Goal: Information Seeking & Learning: Learn about a topic

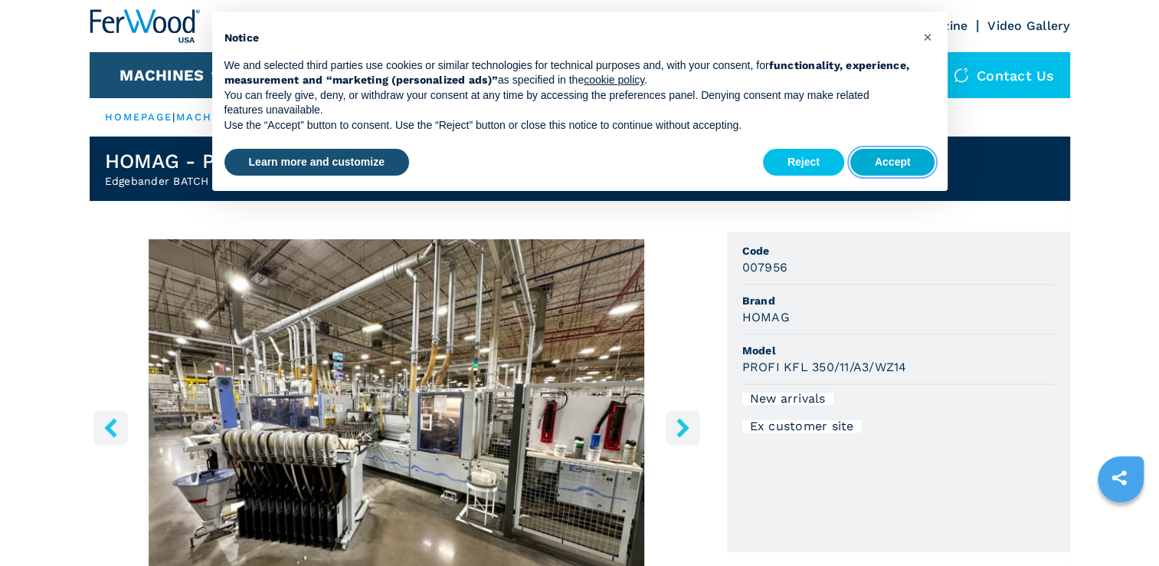
click at [886, 165] on button "Accept" at bounding box center [893, 163] width 85 height 28
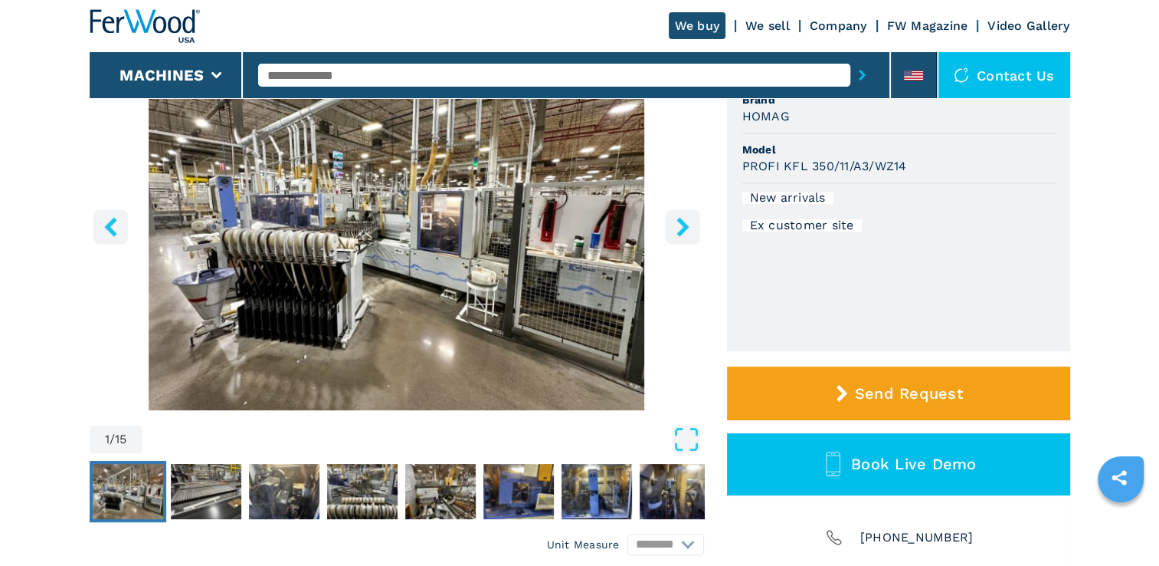
scroll to position [204, 0]
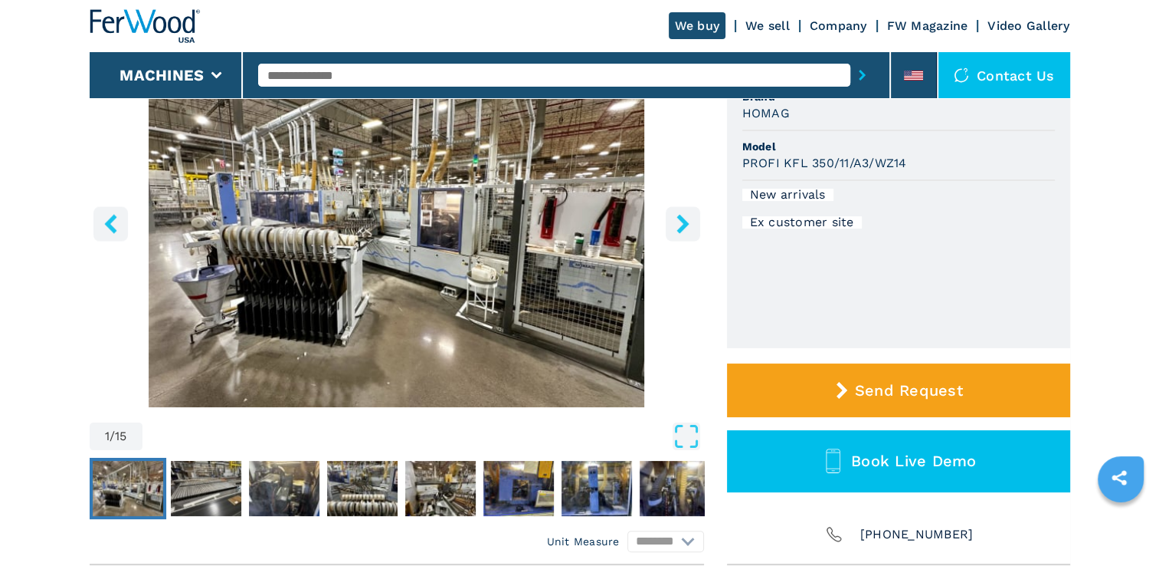
click at [686, 230] on icon "right-button" at bounding box center [683, 223] width 19 height 19
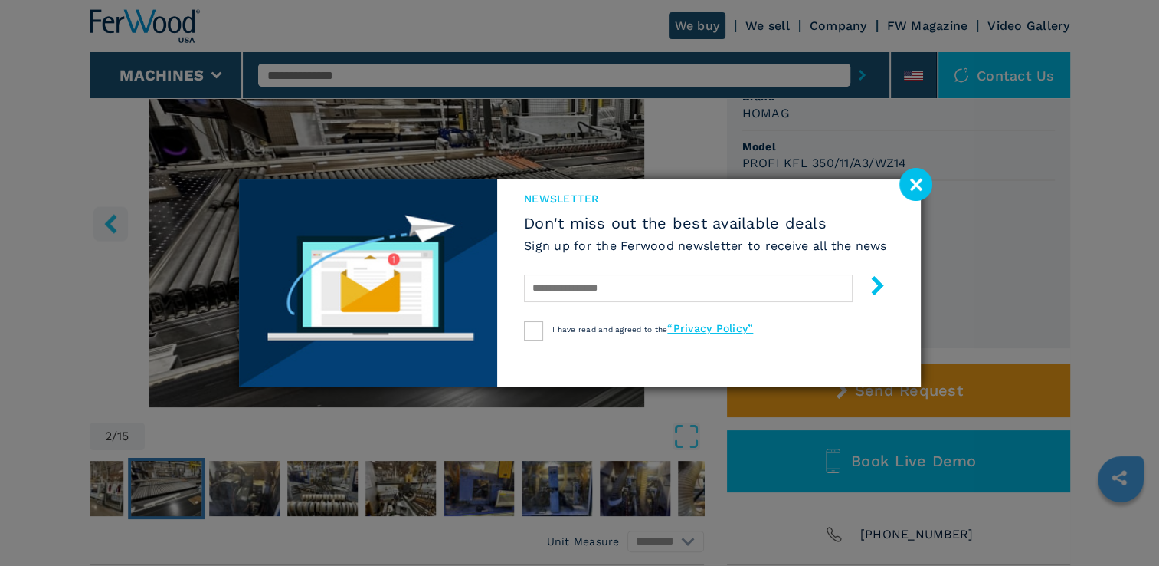
click at [910, 187] on image at bounding box center [916, 184] width 33 height 33
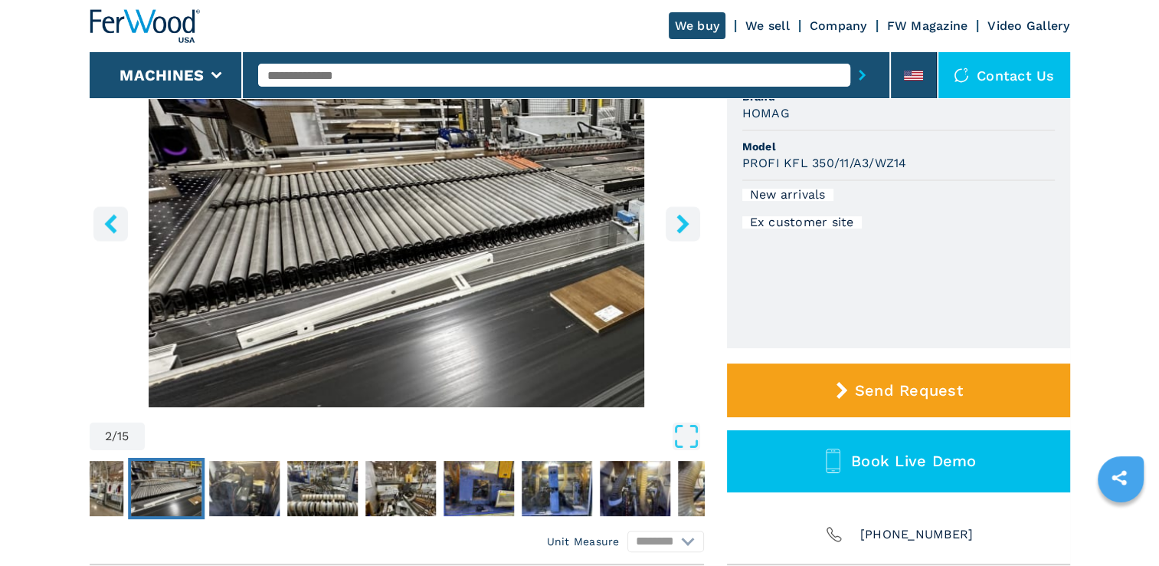
click at [686, 228] on icon "right-button" at bounding box center [683, 223] width 19 height 19
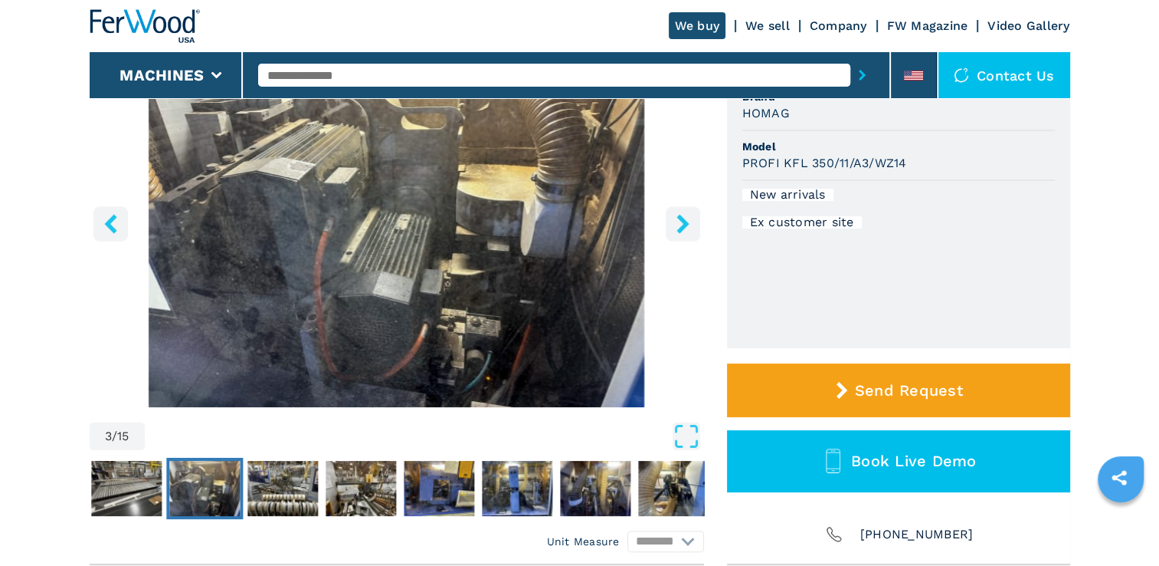
click at [686, 228] on icon "right-button" at bounding box center [683, 223] width 19 height 19
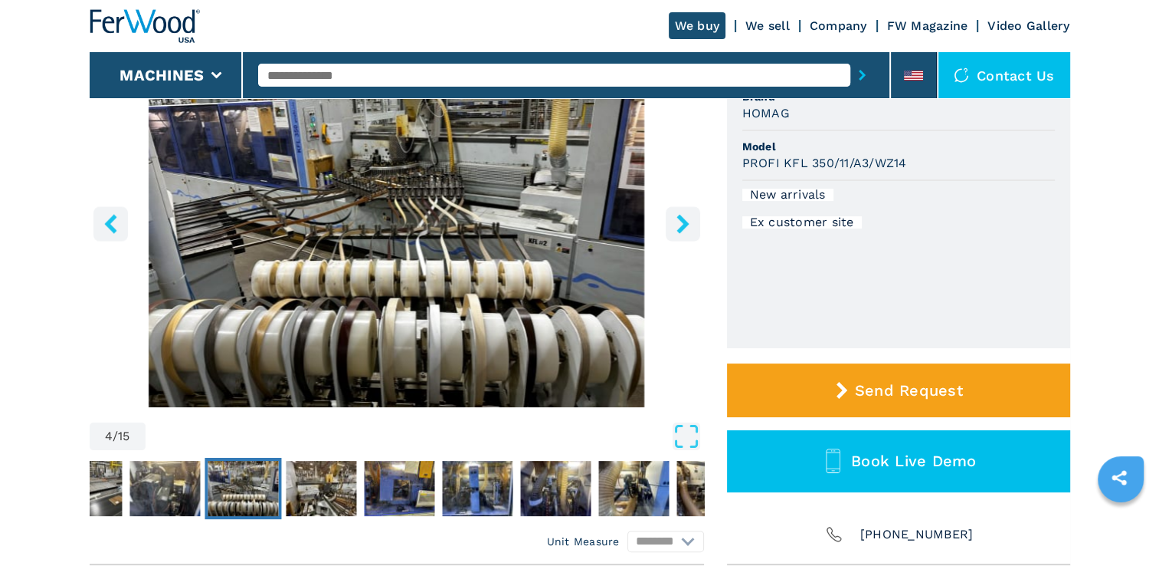
click at [686, 228] on icon "right-button" at bounding box center [683, 223] width 19 height 19
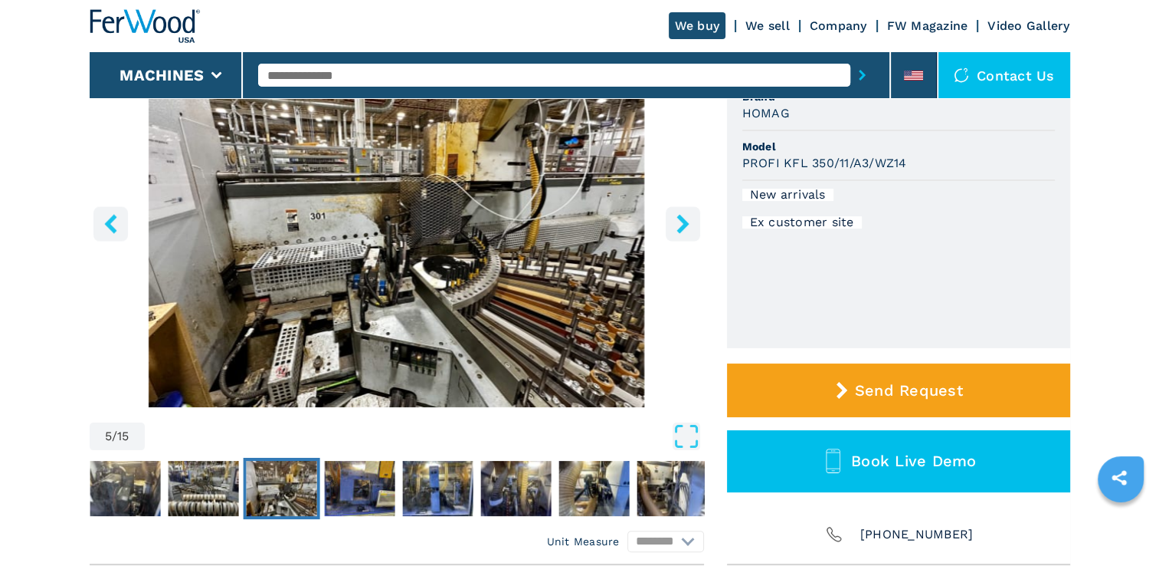
click at [686, 228] on icon "right-button" at bounding box center [683, 223] width 19 height 19
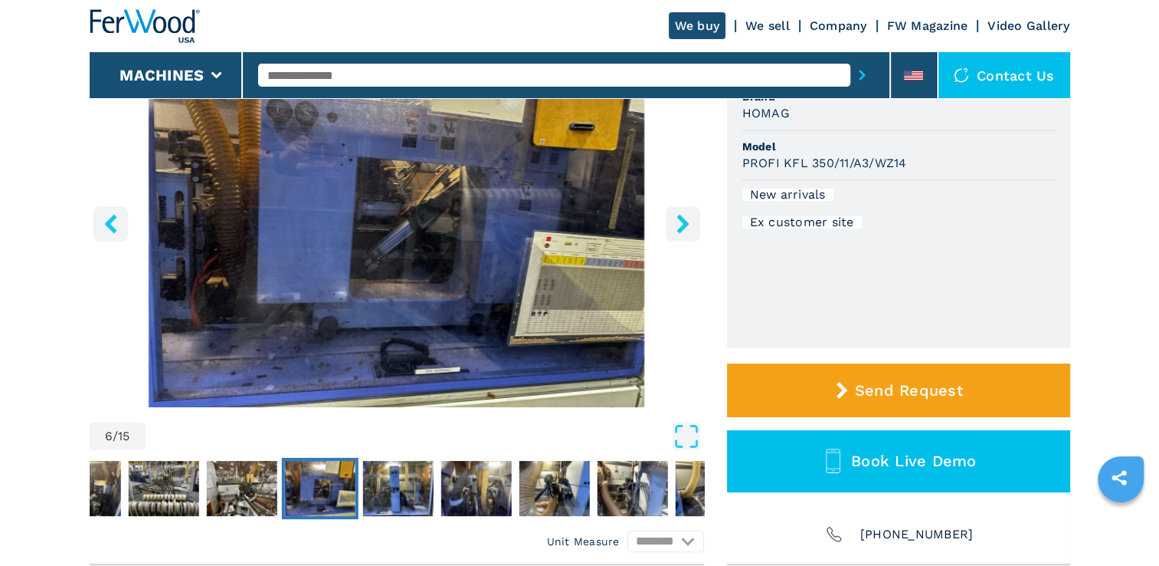
click at [686, 228] on icon "right-button" at bounding box center [683, 223] width 19 height 19
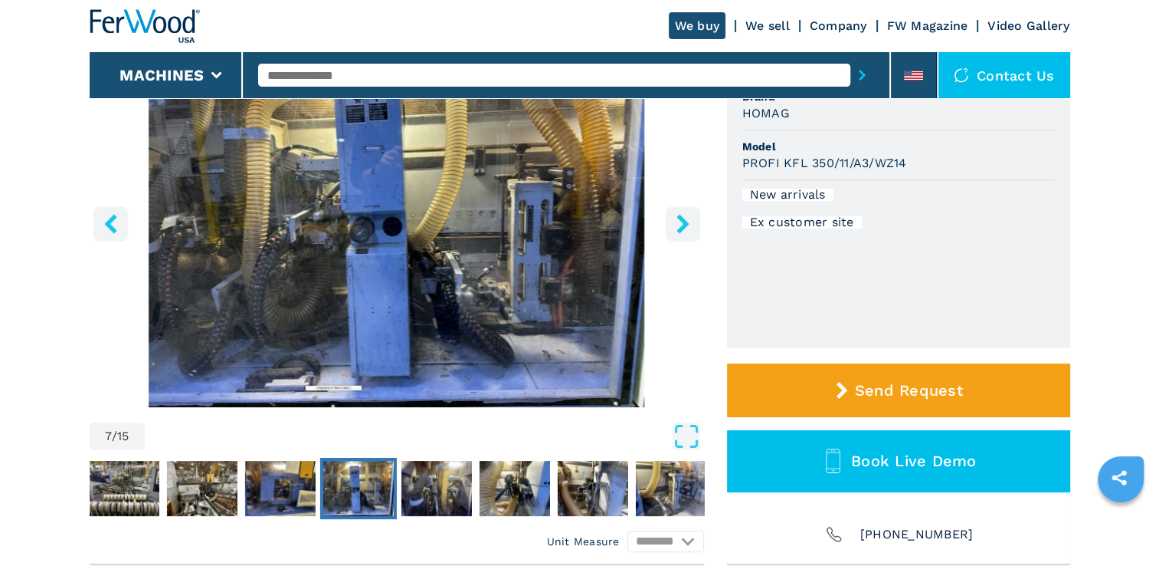
click at [686, 228] on icon "right-button" at bounding box center [683, 223] width 19 height 19
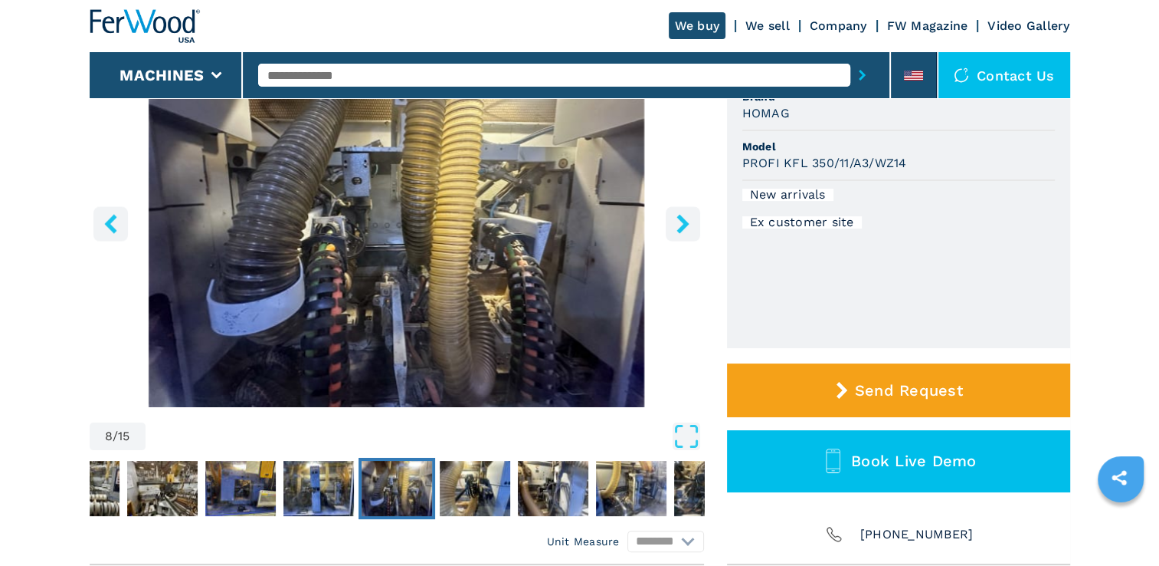
click at [686, 228] on icon "right-button" at bounding box center [683, 223] width 19 height 19
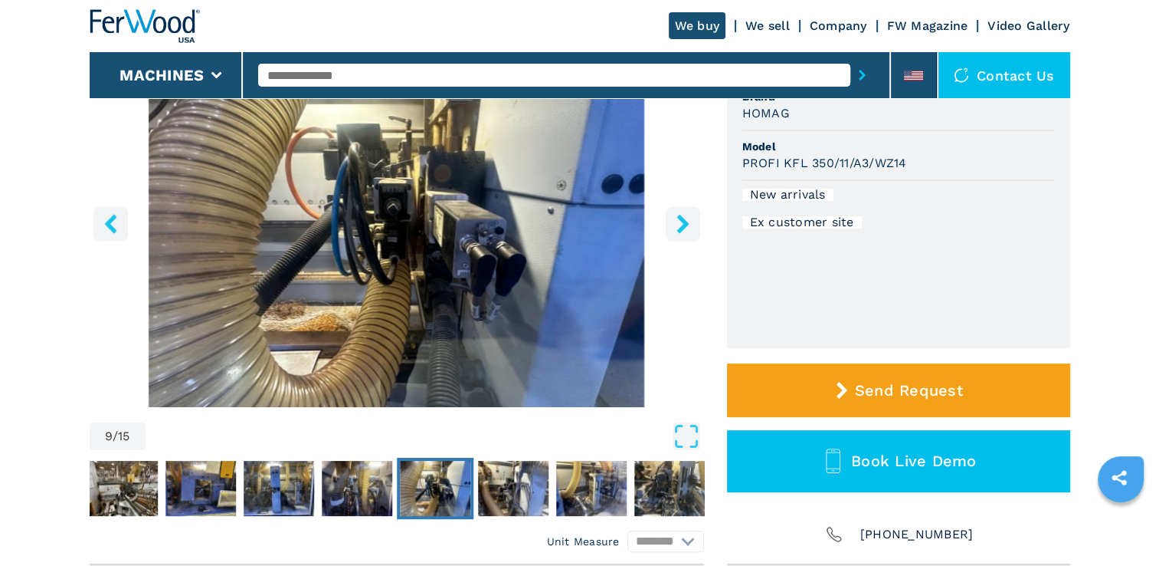
click at [686, 228] on icon "right-button" at bounding box center [683, 223] width 19 height 19
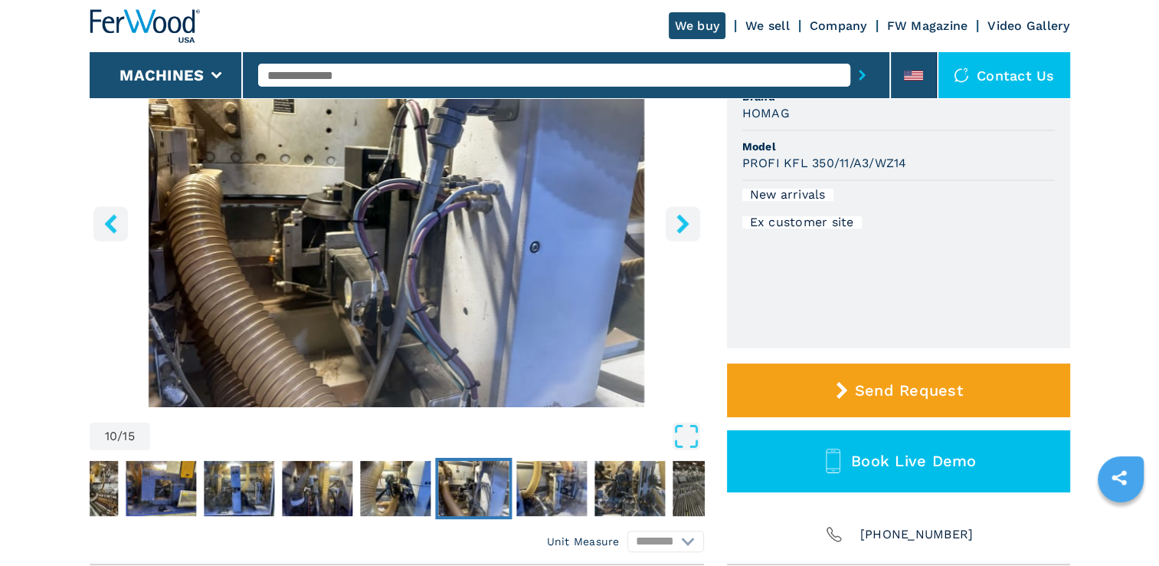
click at [686, 228] on icon "right-button" at bounding box center [683, 223] width 19 height 19
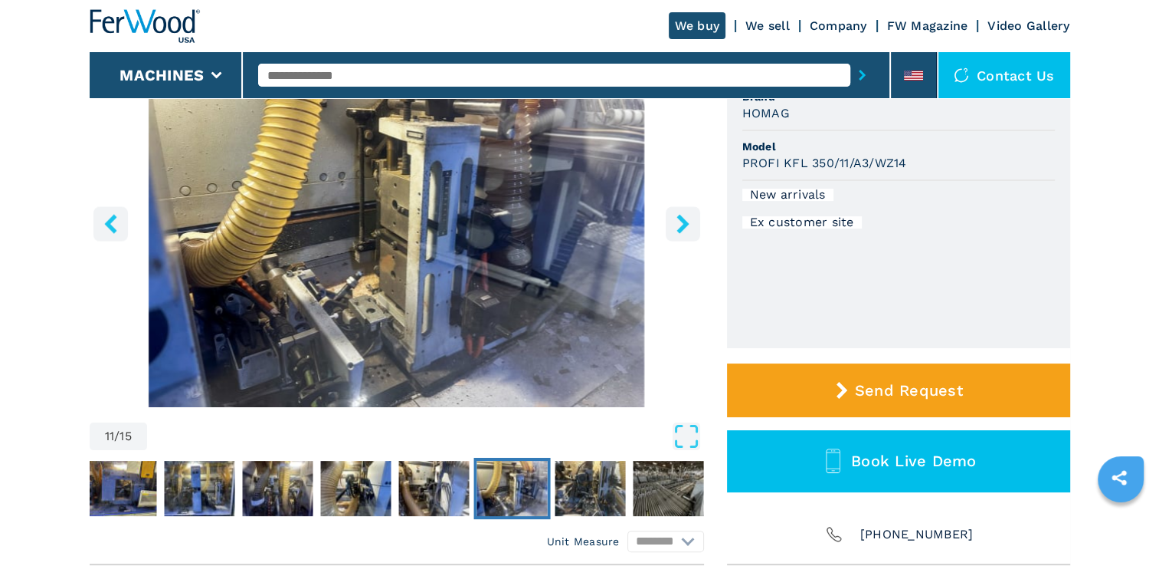
click at [686, 228] on icon "right-button" at bounding box center [683, 223] width 19 height 19
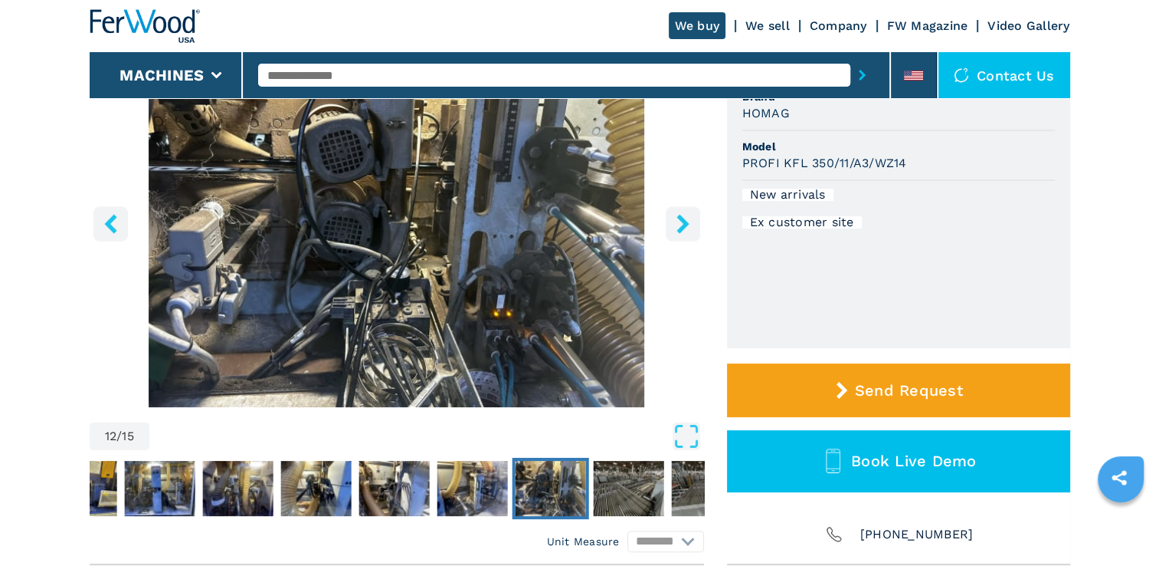
click at [686, 228] on icon "right-button" at bounding box center [683, 223] width 19 height 19
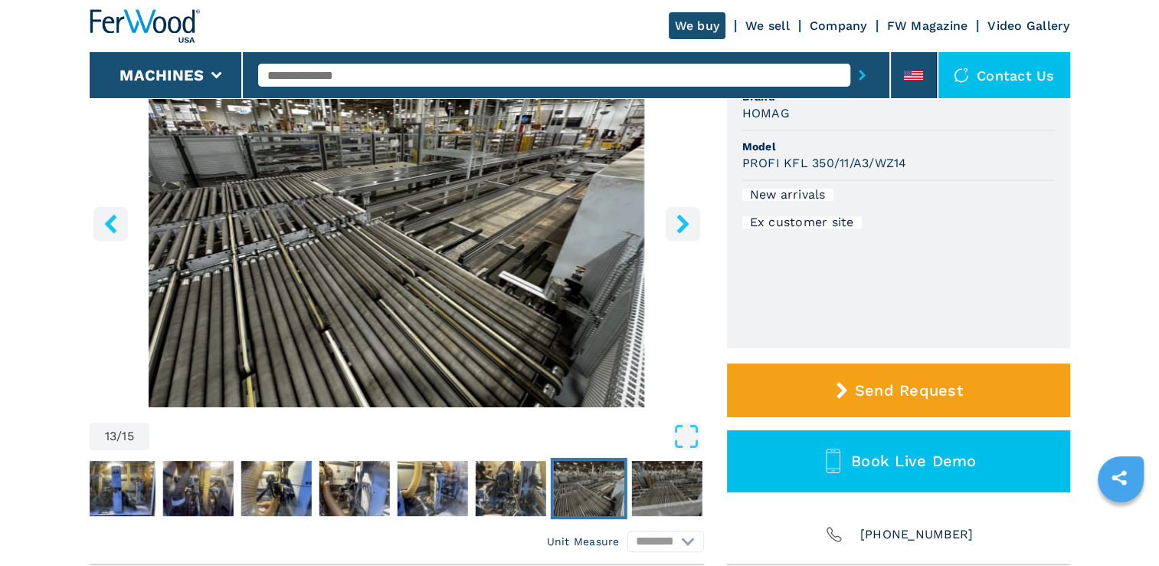
click at [686, 228] on icon "right-button" at bounding box center [683, 223] width 19 height 19
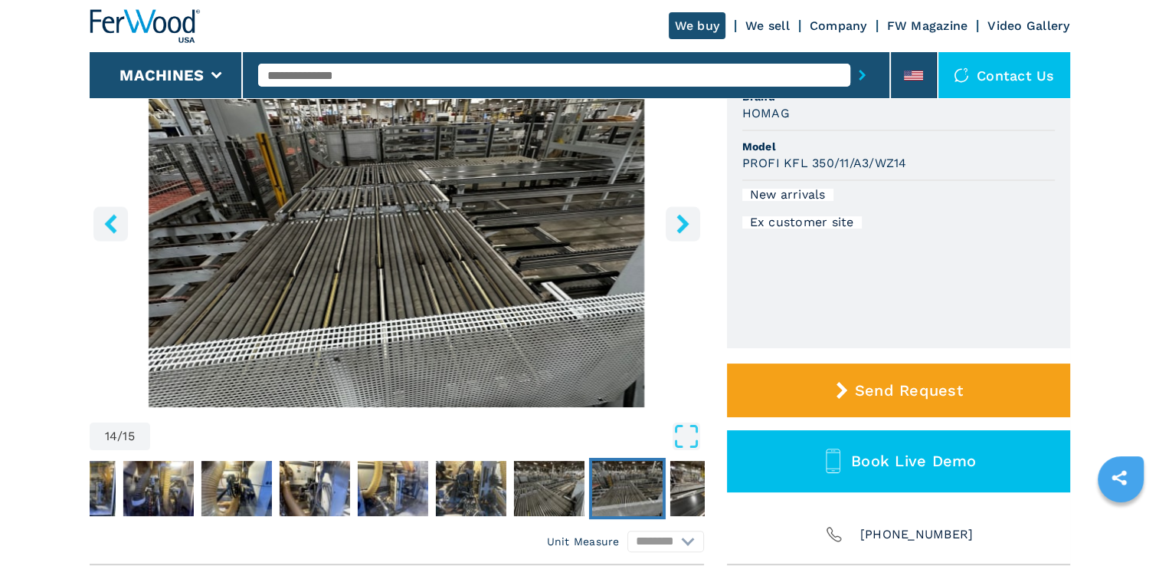
click at [686, 228] on icon "right-button" at bounding box center [683, 223] width 19 height 19
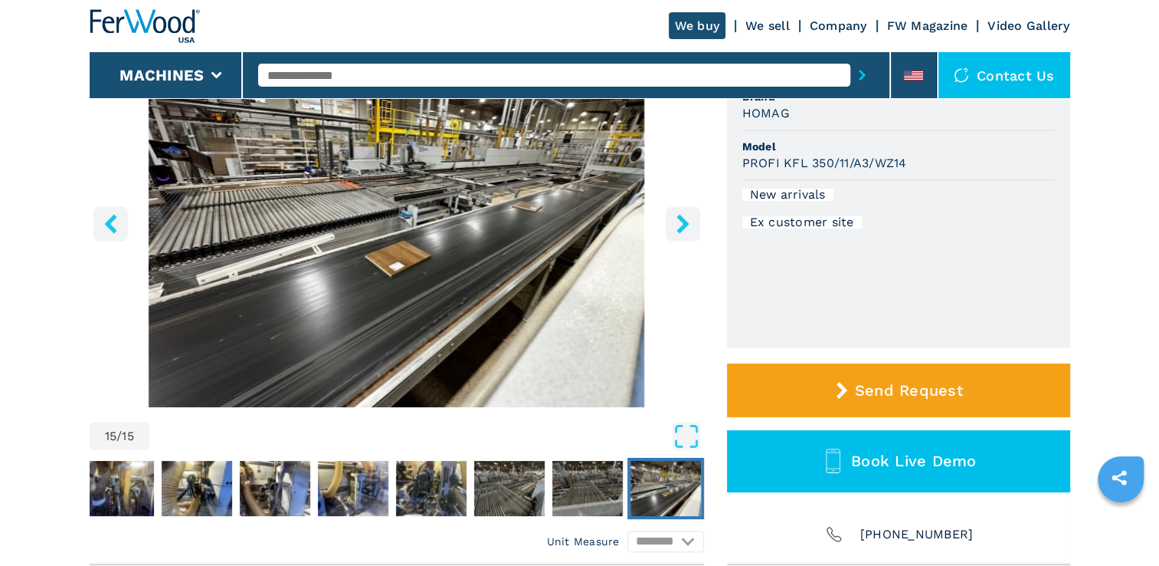
click at [686, 228] on icon "right-button" at bounding box center [683, 223] width 19 height 19
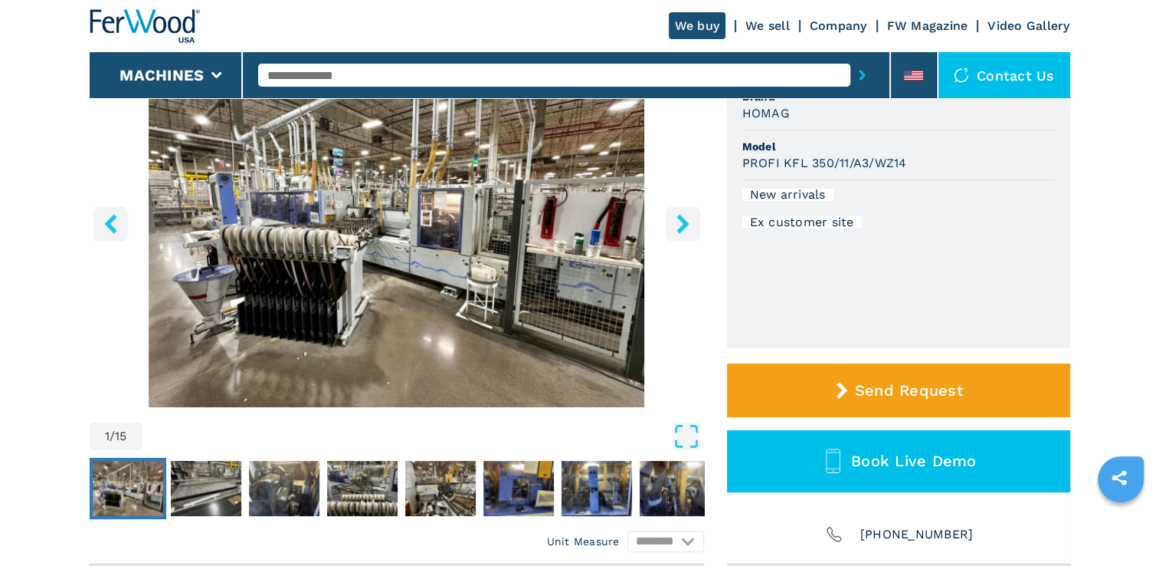
click at [686, 228] on icon "right-button" at bounding box center [683, 223] width 19 height 19
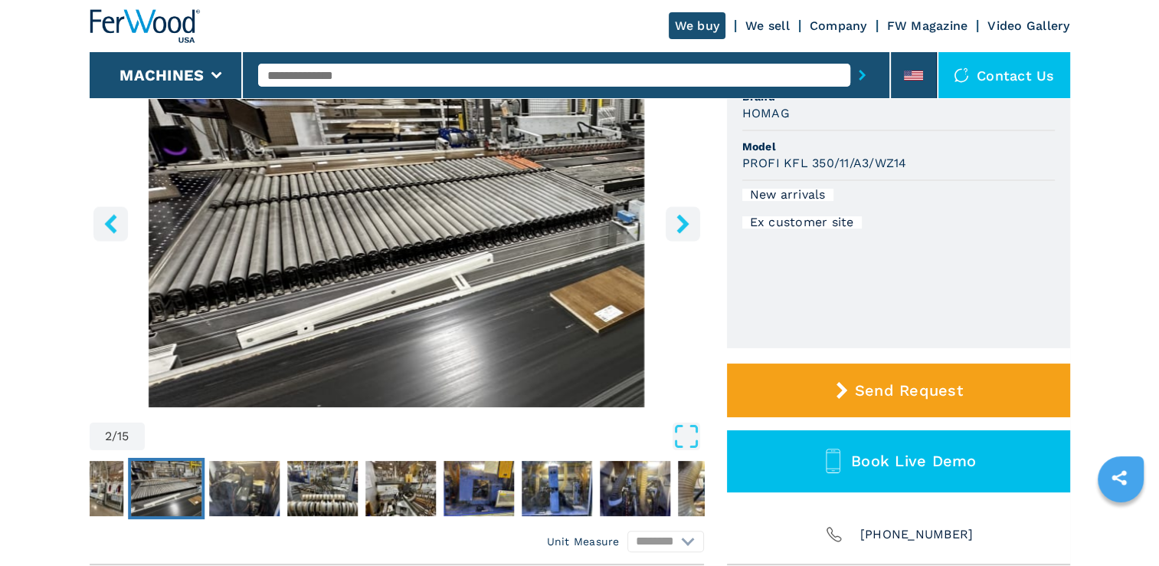
click at [686, 228] on icon "right-button" at bounding box center [683, 223] width 19 height 19
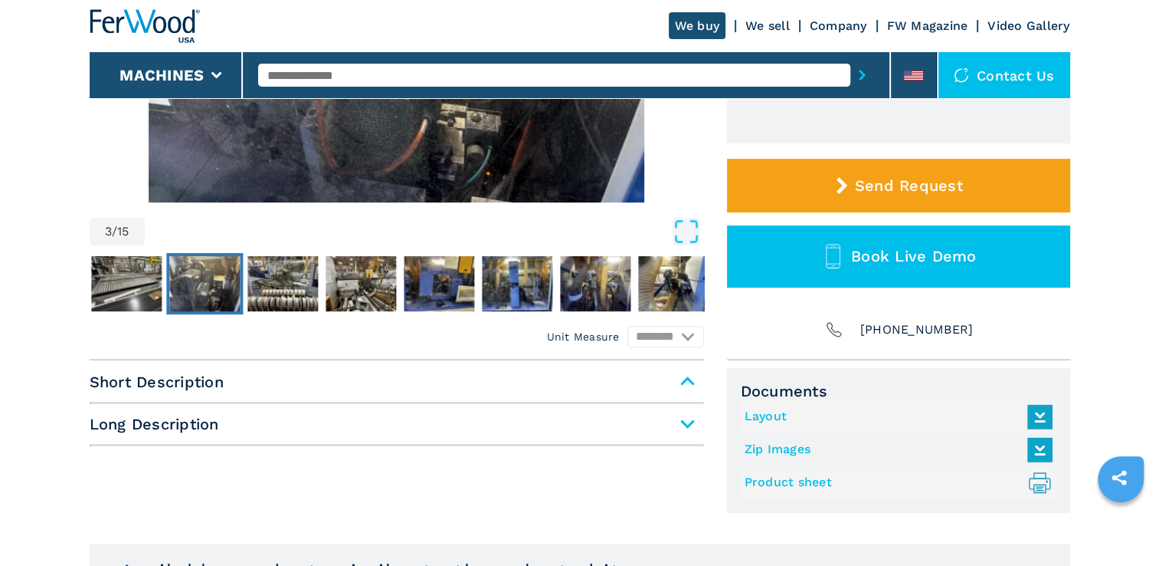
scroll to position [613, 0]
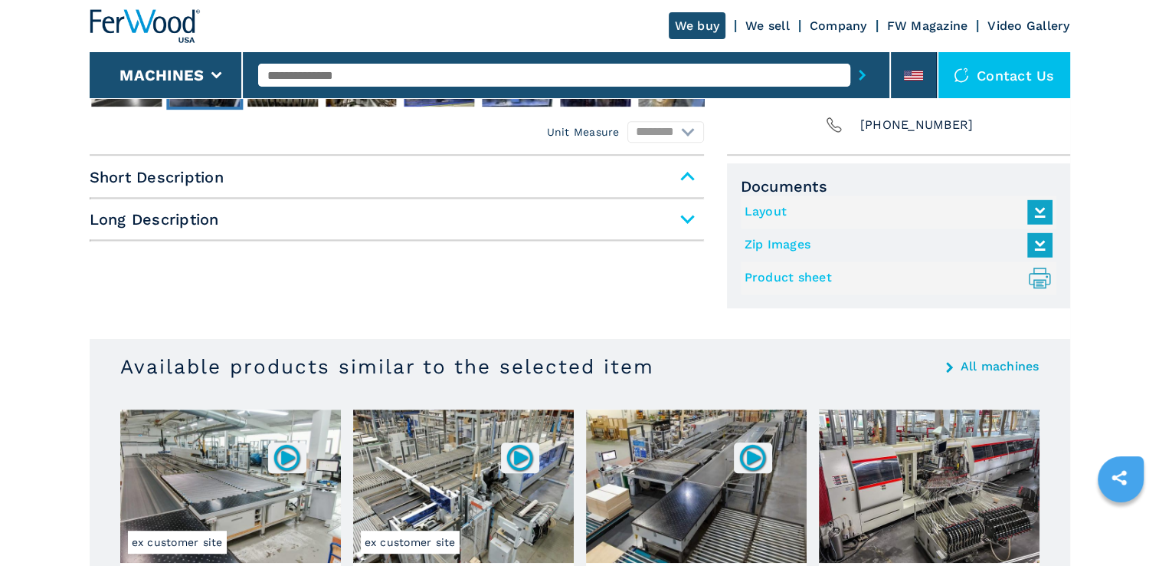
click at [690, 177] on span "Short Description" at bounding box center [397, 177] width 615 height 28
click at [688, 219] on span "Long Description" at bounding box center [397, 219] width 615 height 28
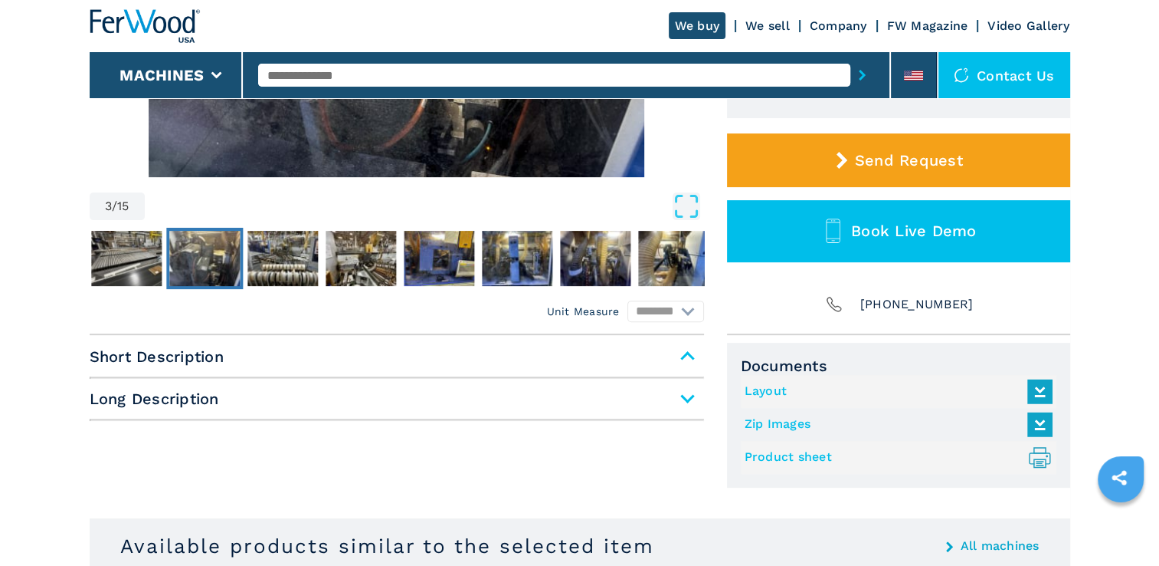
scroll to position [432, 0]
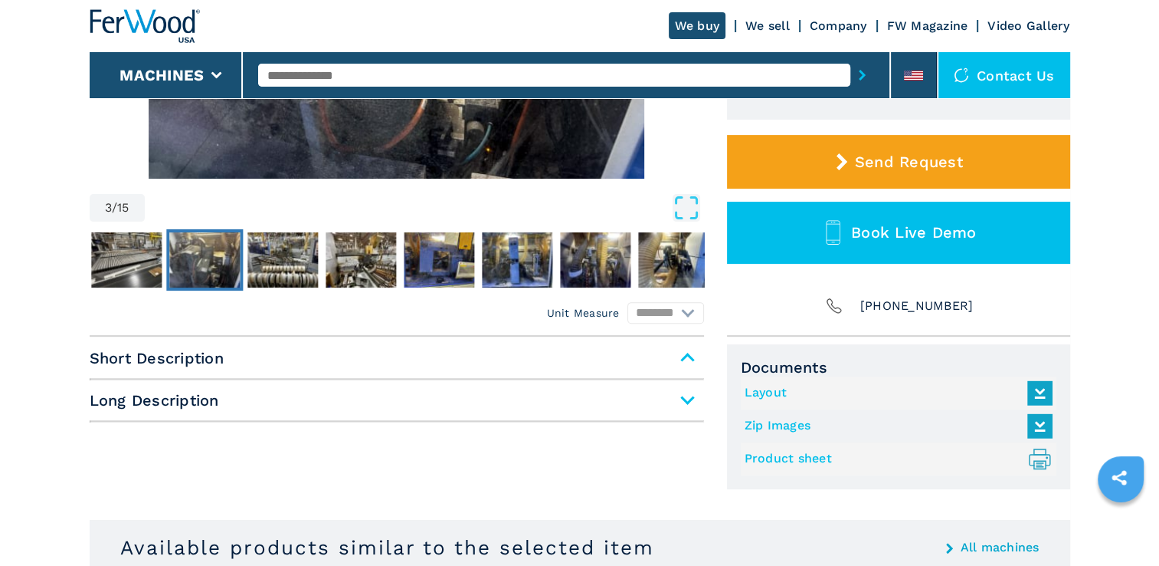
click at [684, 400] on span "Long Description" at bounding box center [397, 400] width 615 height 28
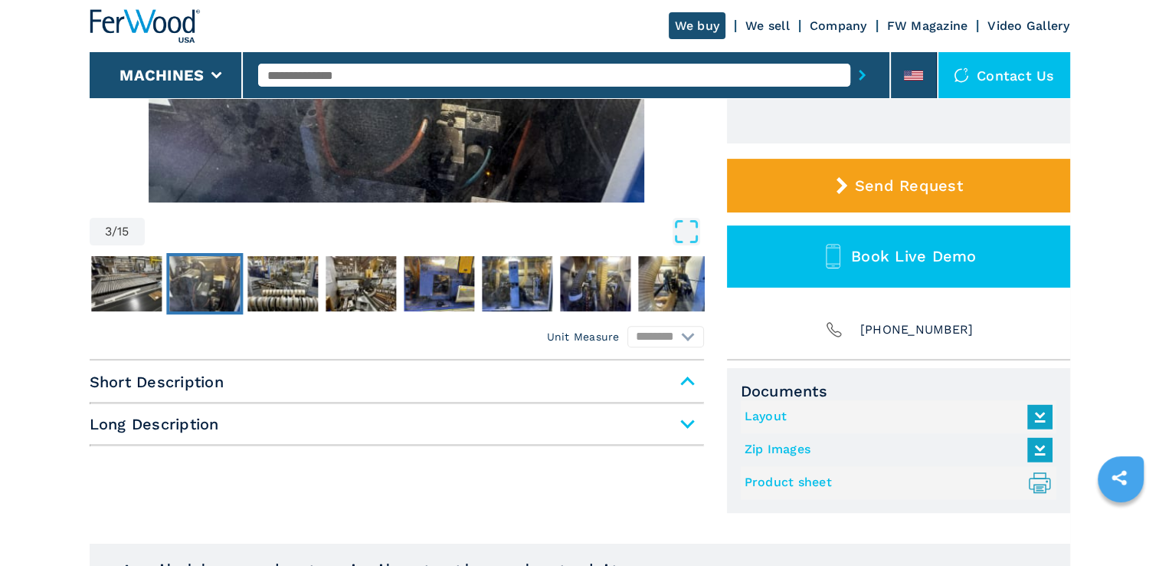
scroll to position [613, 0]
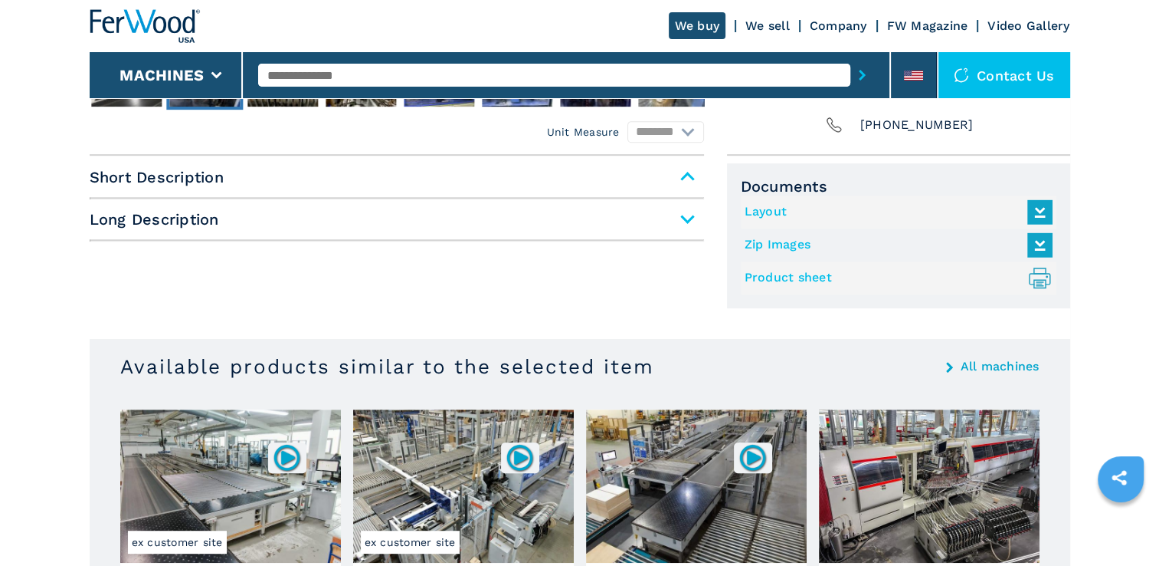
click at [775, 209] on link "Layout" at bounding box center [895, 211] width 300 height 25
click at [800, 279] on link "Product sheet .prefix__st0{stroke-linecap:round;stroke-linejoin:round}.prefix__…" at bounding box center [895, 277] width 300 height 25
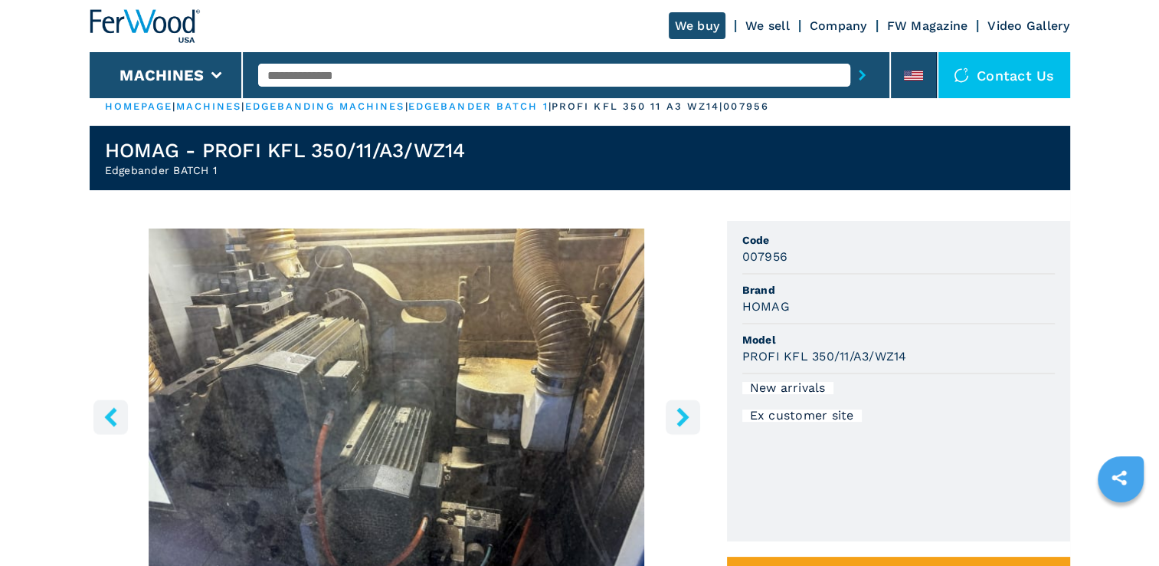
scroll to position [0, 0]
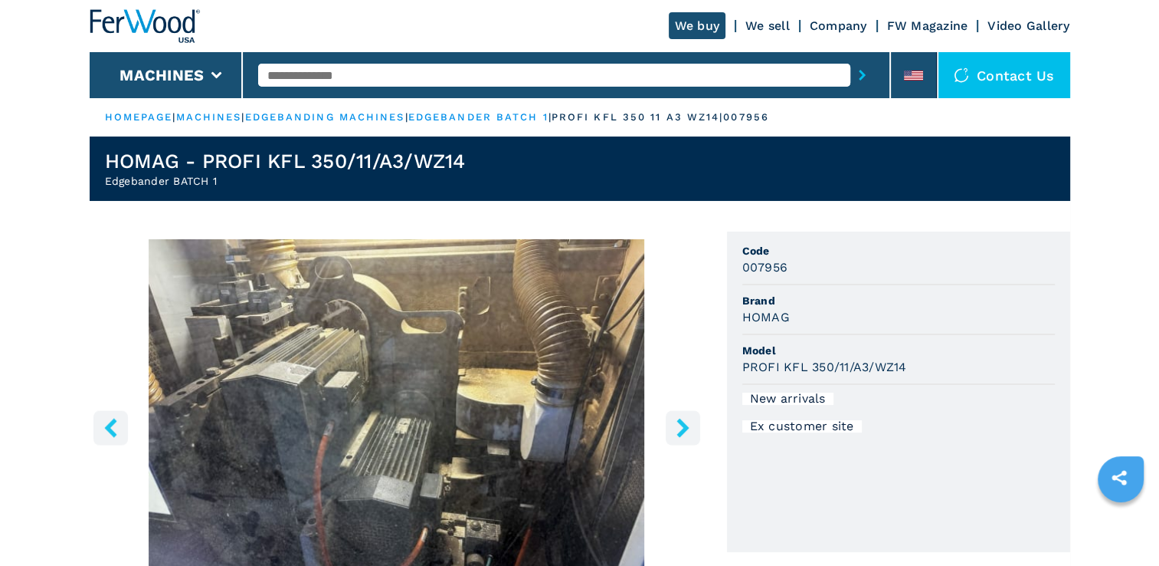
click at [682, 434] on icon "right-button" at bounding box center [683, 427] width 12 height 19
